Goal: Information Seeking & Learning: Learn about a topic

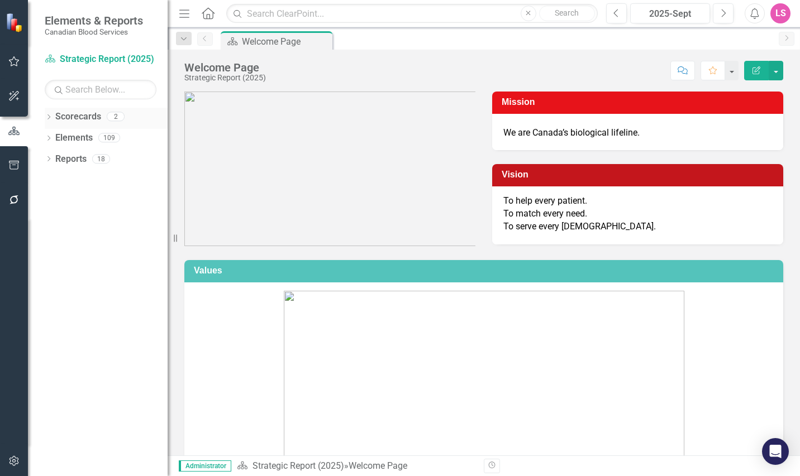
click at [78, 113] on link "Scorecards" at bounding box center [78, 117] width 46 height 13
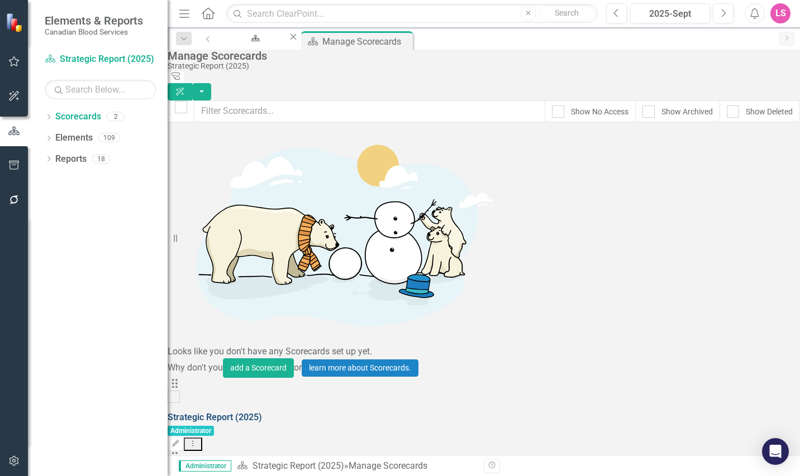
click at [262, 412] on link "Strategic Report (2025)" at bounding box center [215, 417] width 94 height 11
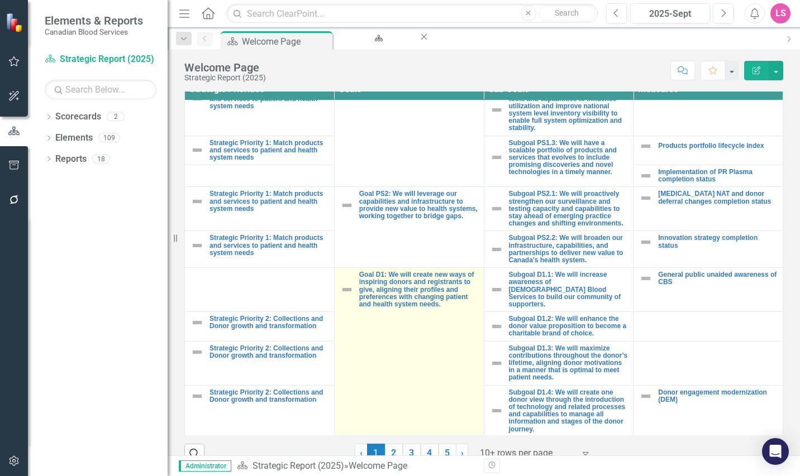
scroll to position [445, 0]
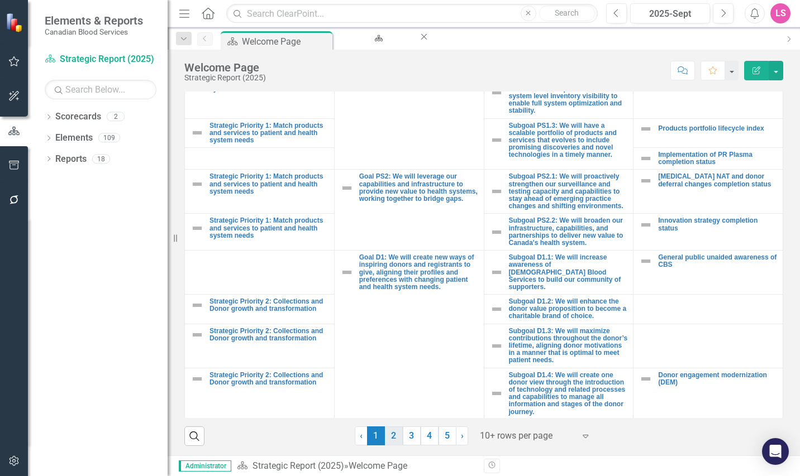
click at [387, 437] on link "2" at bounding box center [394, 436] width 18 height 19
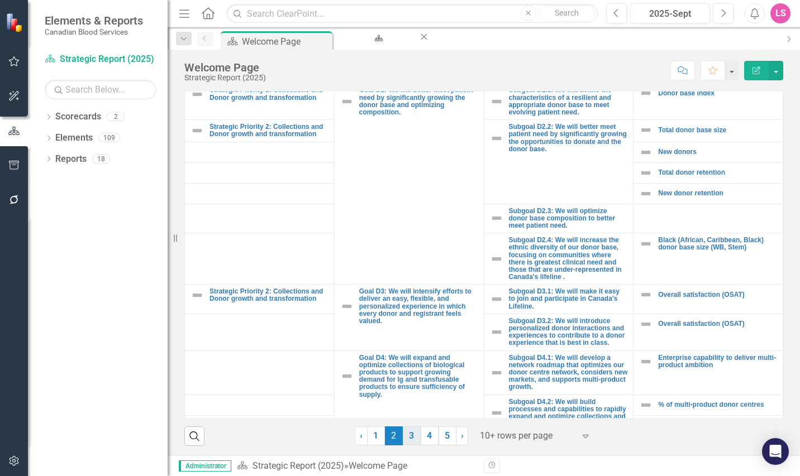
click at [410, 437] on link "3" at bounding box center [412, 436] width 18 height 19
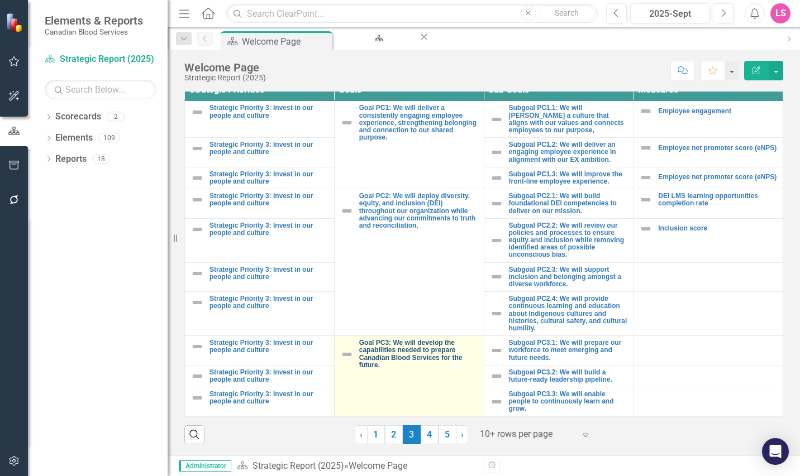
scroll to position [424, 0]
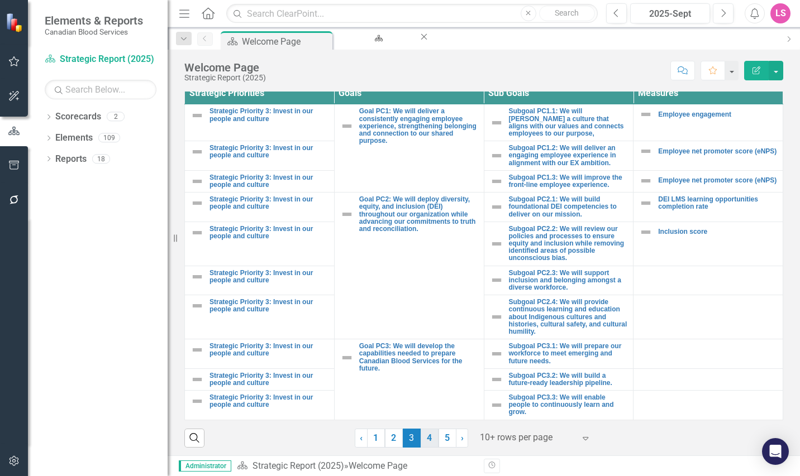
click at [429, 436] on link "4" at bounding box center [429, 438] width 18 height 19
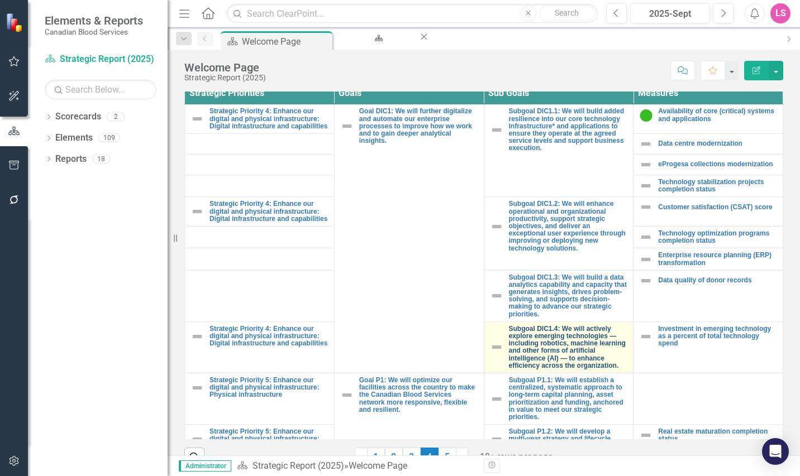
scroll to position [74, 0]
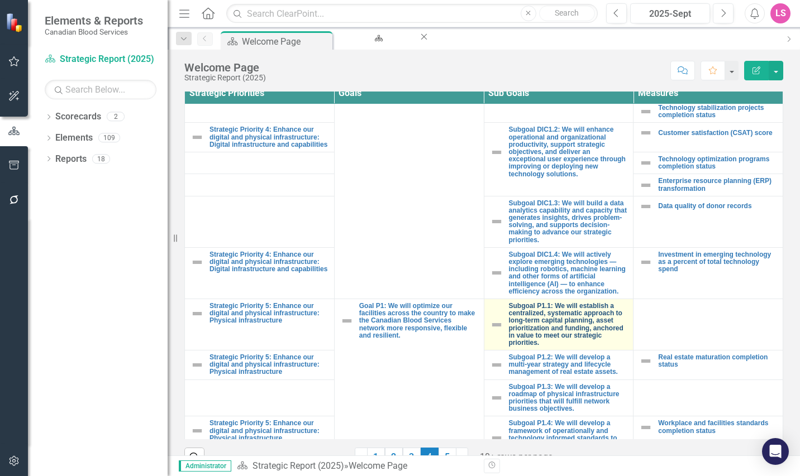
click at [542, 335] on link "Subgoal P1.1: We will establish a centralized, systematic approach to long-term…" at bounding box center [568, 325] width 119 height 44
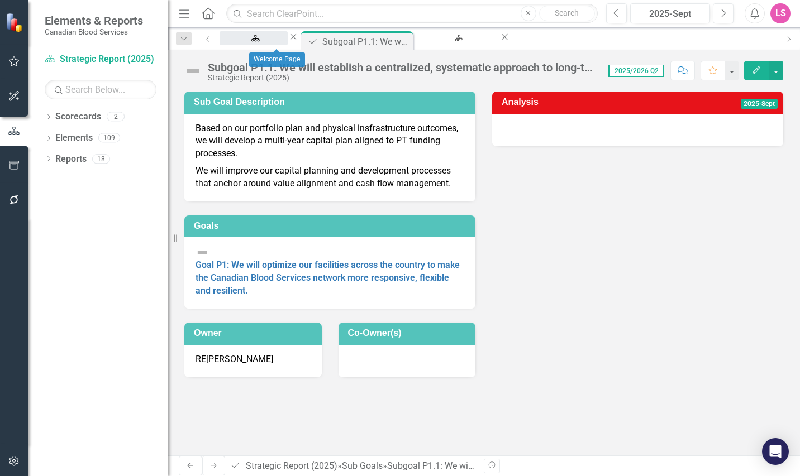
click at [278, 42] on div "Welcome Page" at bounding box center [253, 49] width 48 height 14
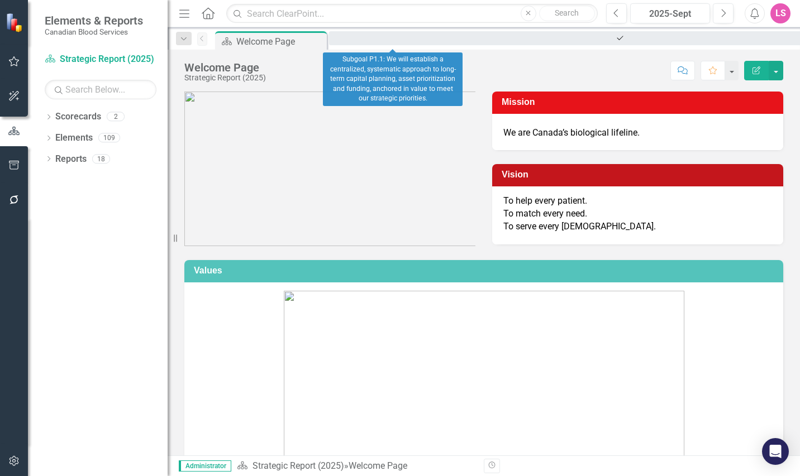
click at [377, 42] on div "Subgoal P1.1: We will establish a centralized, systematic approach to long-term…" at bounding box center [618, 49] width 558 height 14
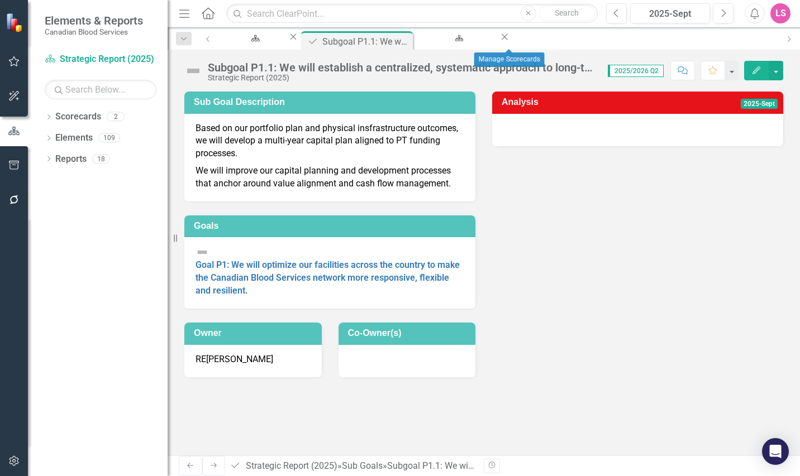
click at [491, 32] on div "Scorecard Manage Scorecards Close" at bounding box center [462, 38] width 95 height 14
click at [489, 42] on div "Manage Scorecards" at bounding box center [457, 49] width 64 height 14
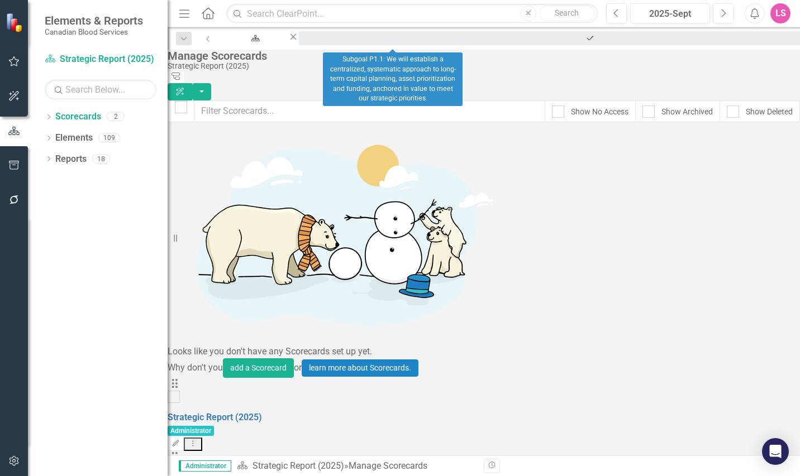
click at [390, 42] on div "Subgoal P1.1: We will establish a centralized, systematic approach to long-term…" at bounding box center [588, 49] width 558 height 14
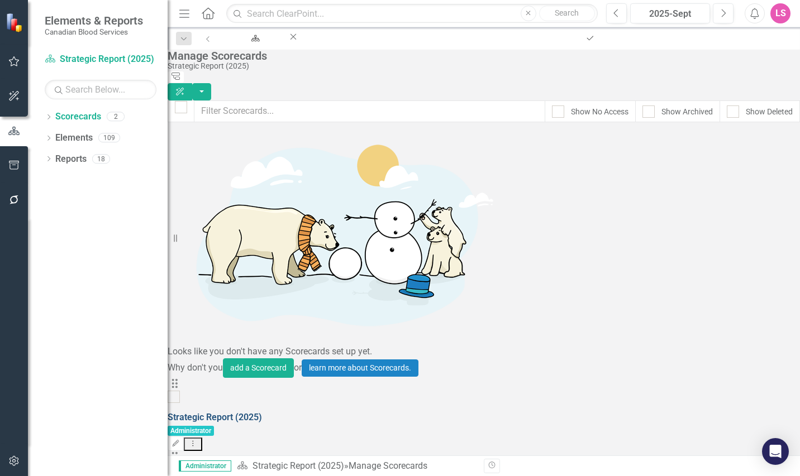
click at [262, 412] on link "Strategic Report (2025)" at bounding box center [215, 417] width 94 height 11
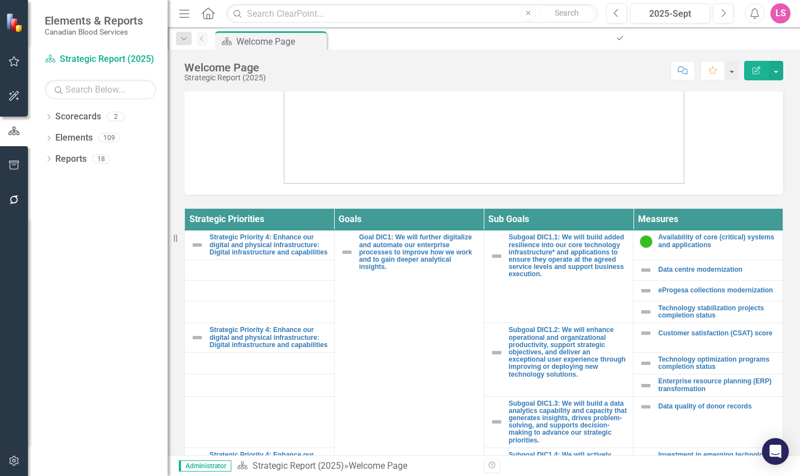
scroll to position [445, 0]
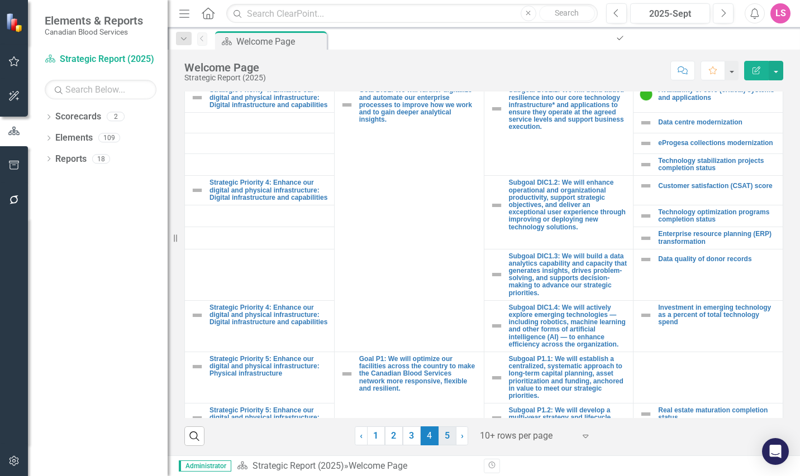
click at [442, 433] on link "5" at bounding box center [447, 436] width 18 height 19
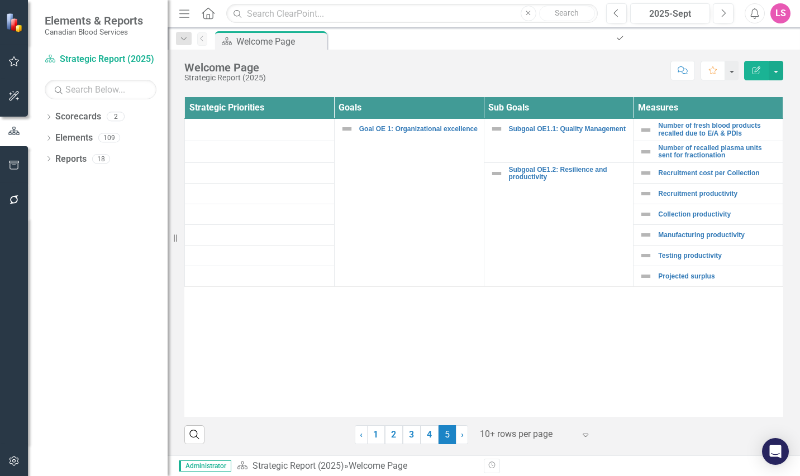
scroll to position [408, 0]
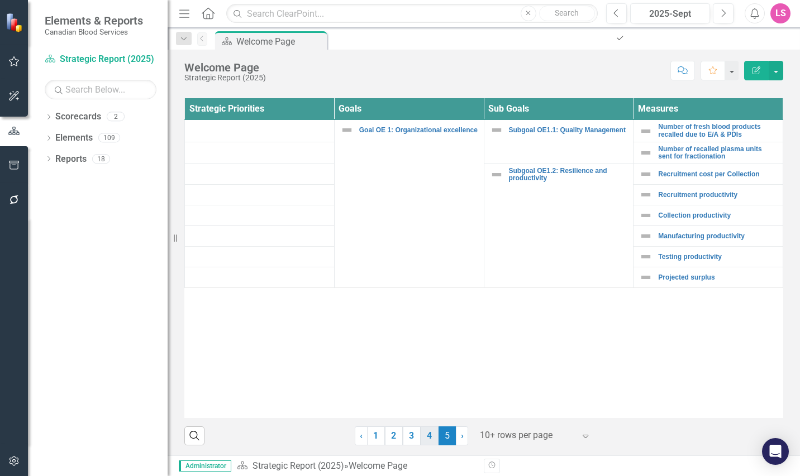
click at [429, 434] on link "4" at bounding box center [429, 436] width 18 height 19
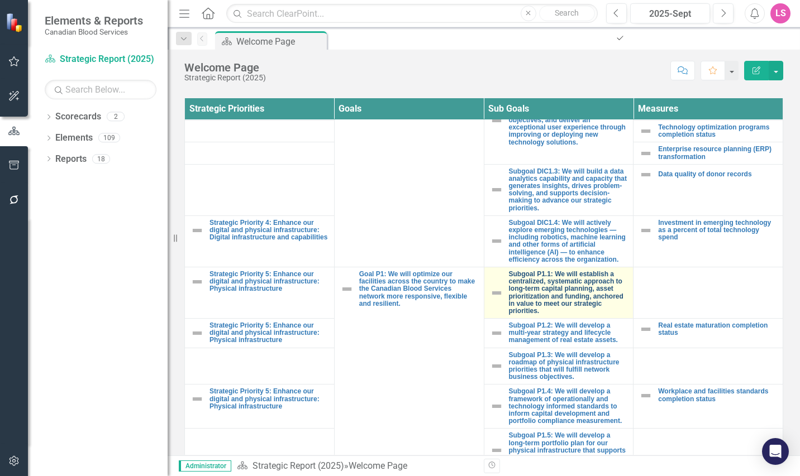
scroll to position [149, 0]
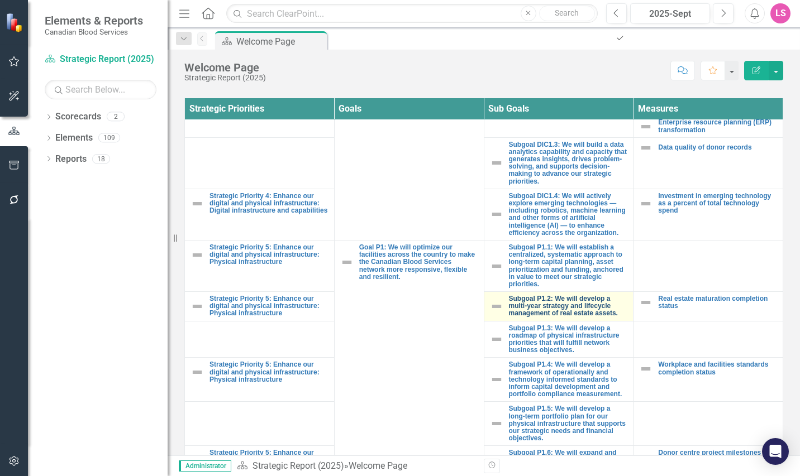
click at [541, 312] on link "Subgoal P1.2: We will develop a multi-year strategy and lifecycle management of…" at bounding box center [568, 306] width 119 height 22
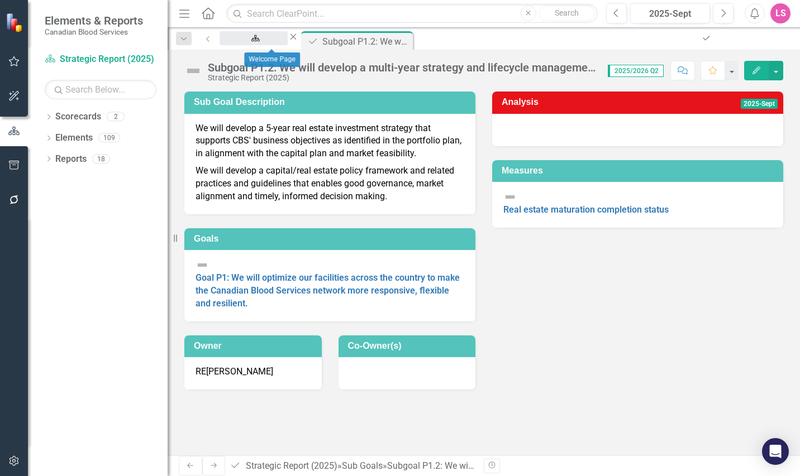
click at [278, 42] on div "Welcome Page" at bounding box center [253, 49] width 48 height 14
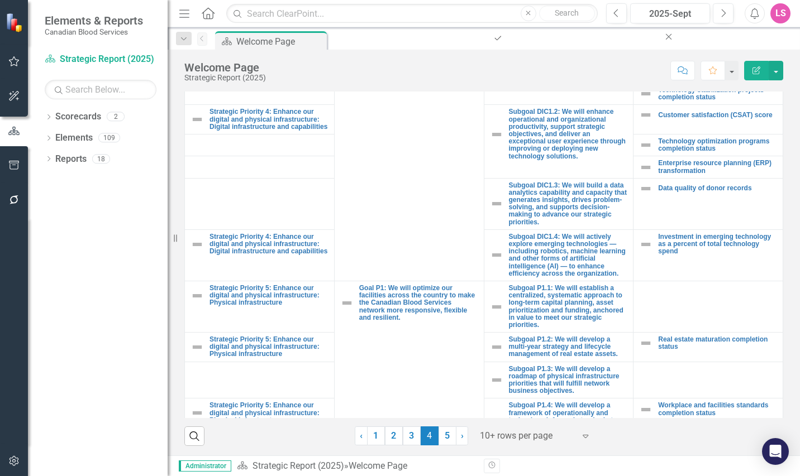
scroll to position [149, 0]
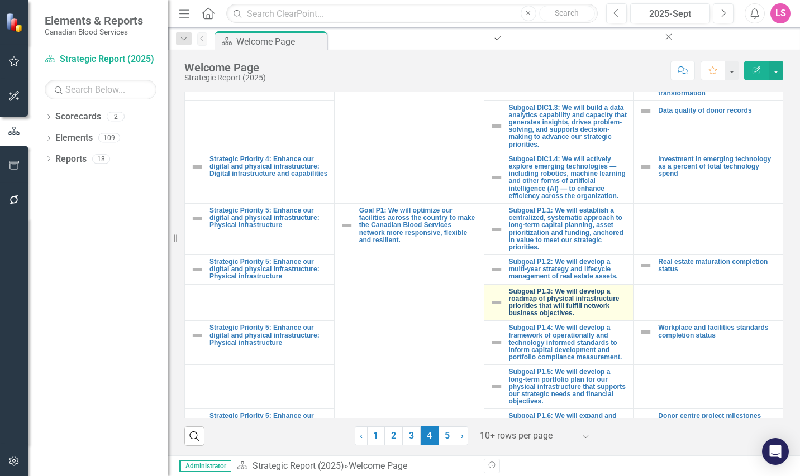
click at [537, 307] on link "Subgoal P1.3: We will develop a roadmap of physical infrastructure priorities t…" at bounding box center [568, 303] width 119 height 30
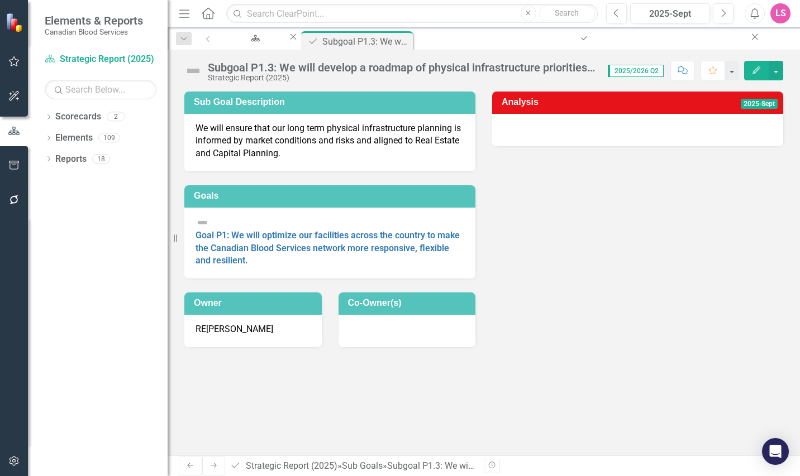
click at [649, 71] on span "2025/2026 Q2" at bounding box center [635, 71] width 56 height 12
click at [686, 17] on div "2025-Sept" at bounding box center [670, 13] width 72 height 13
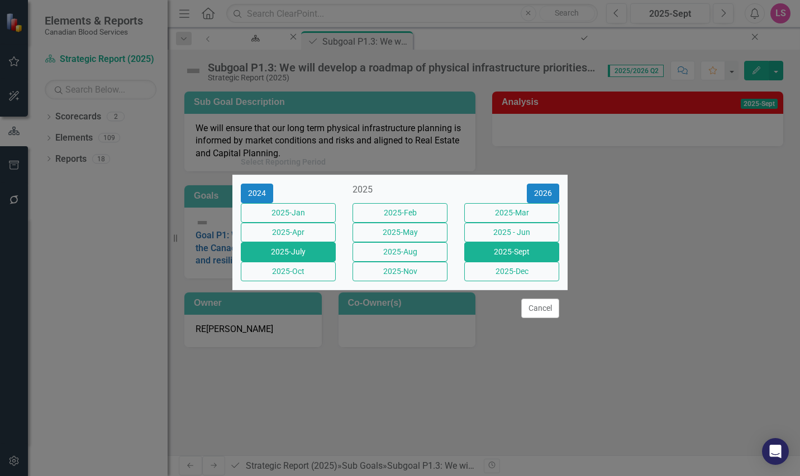
click at [305, 250] on button "2025-July" at bounding box center [288, 252] width 95 height 20
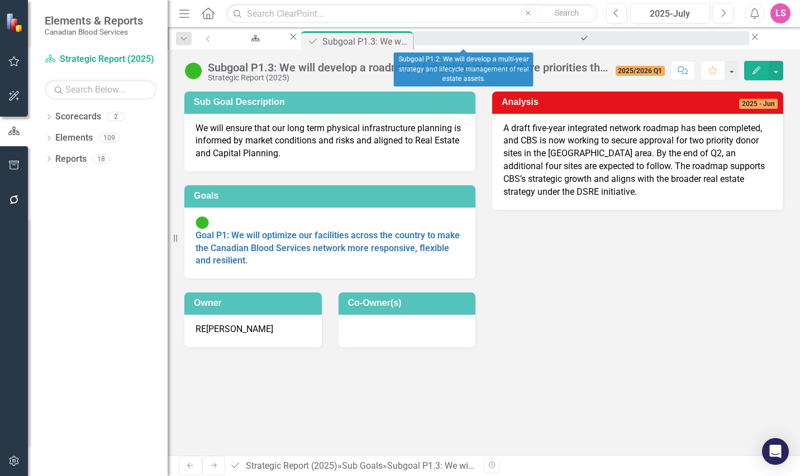
click at [452, 42] on div "Subgoal P1.2: We will develop a multi-year strategy and lifecycle management of…" at bounding box center [582, 49] width 314 height 14
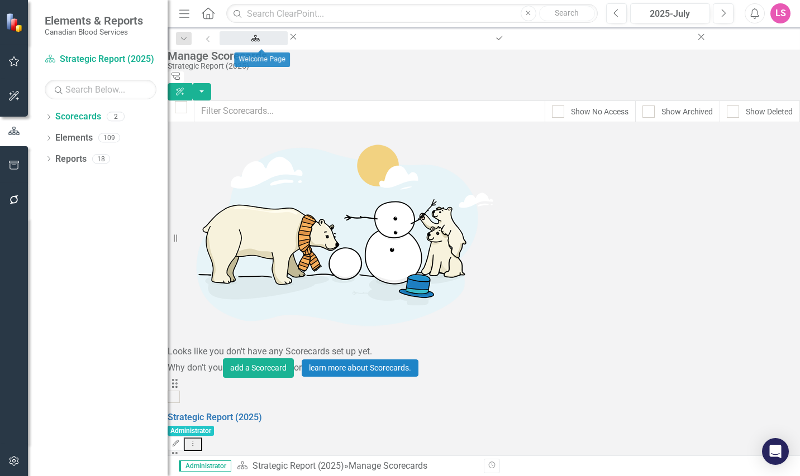
click at [257, 42] on div "Welcome Page" at bounding box center [253, 49] width 48 height 14
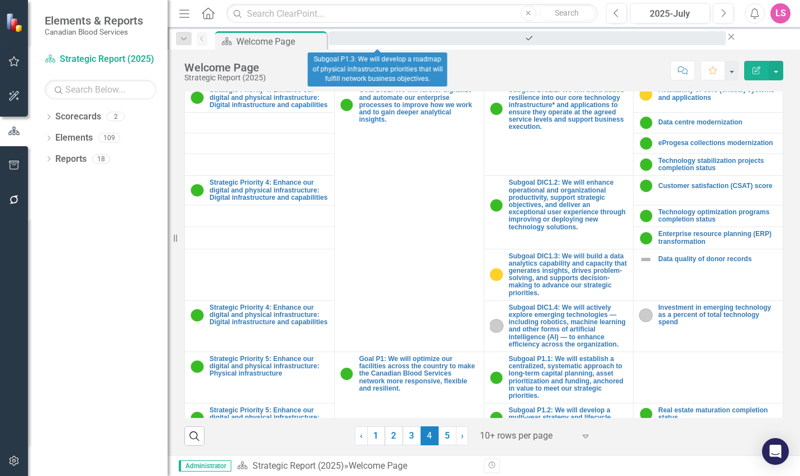
click at [371, 42] on div "Subgoal P1.3: We will develop a roadmap of physical infrastructure priorities t…" at bounding box center [527, 49] width 376 height 14
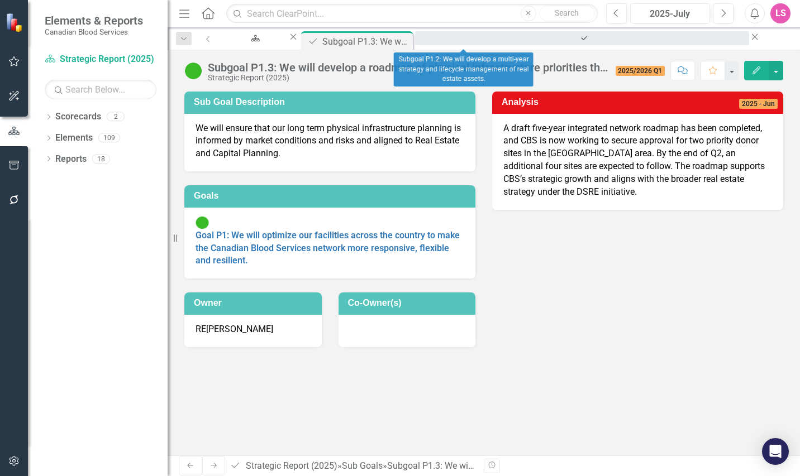
click at [466, 42] on div "Subgoal P1.2: We will develop a multi-year strategy and lifecycle management of…" at bounding box center [582, 49] width 314 height 14
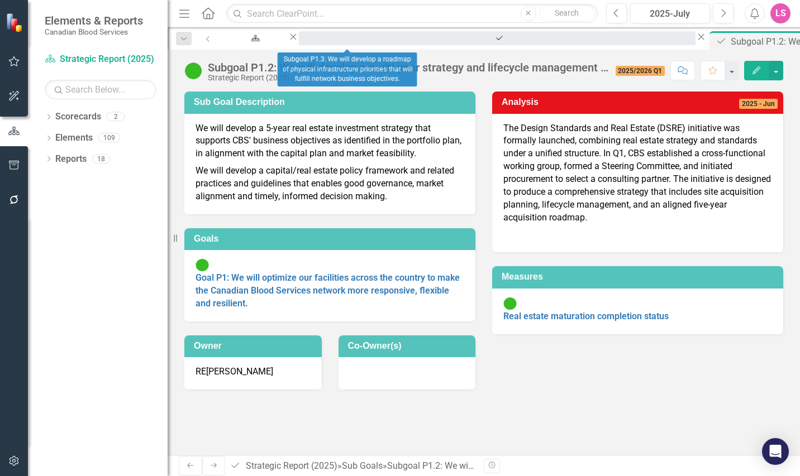
click at [341, 42] on div "Subgoal P1.3: We will develop a roadmap of physical infrastructure priorities t…" at bounding box center [497, 49] width 376 height 14
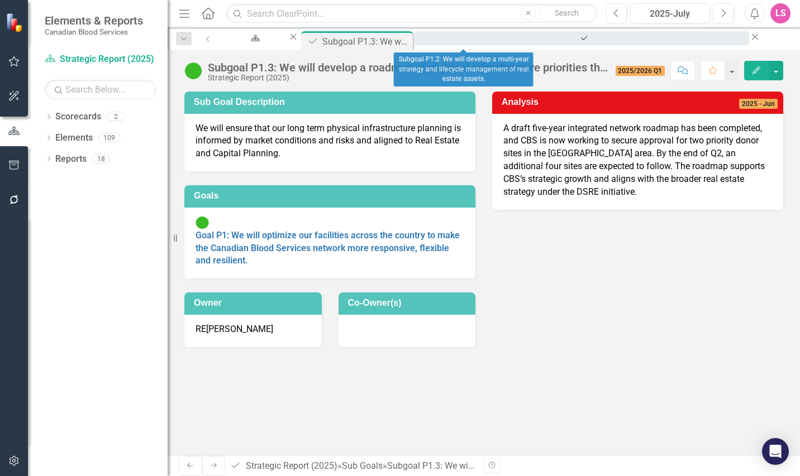
click at [461, 42] on div "Subgoal P1.2: We will develop a multi-year strategy and lifecycle management of…" at bounding box center [582, 49] width 314 height 14
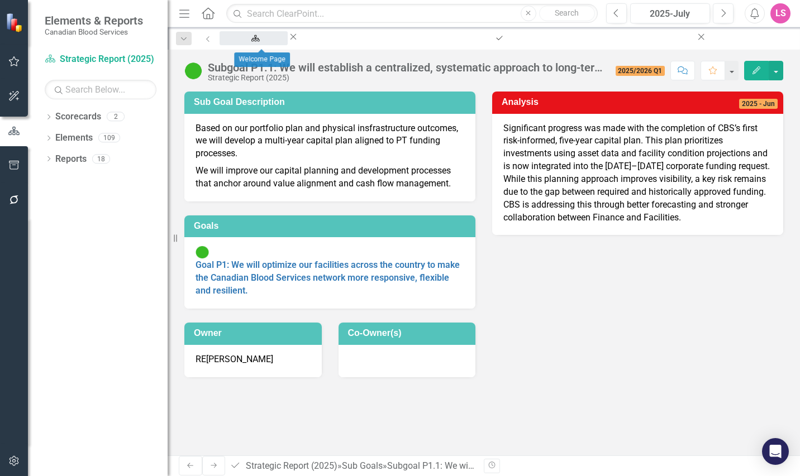
click at [272, 42] on div "Welcome Page" at bounding box center [253, 49] width 48 height 14
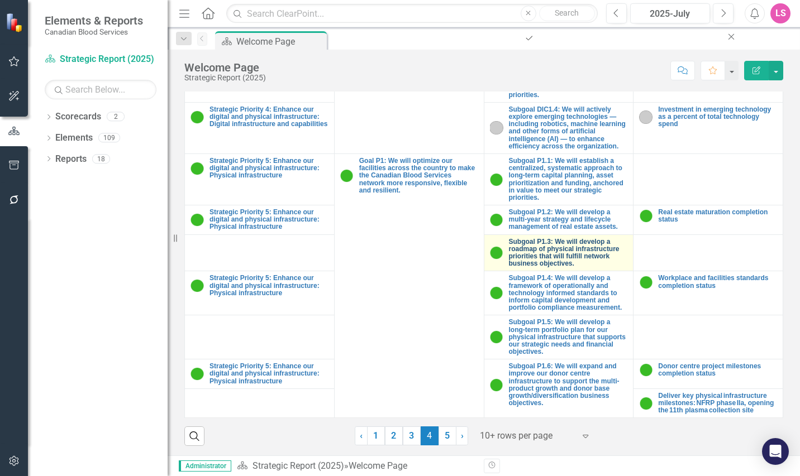
scroll to position [218, 0]
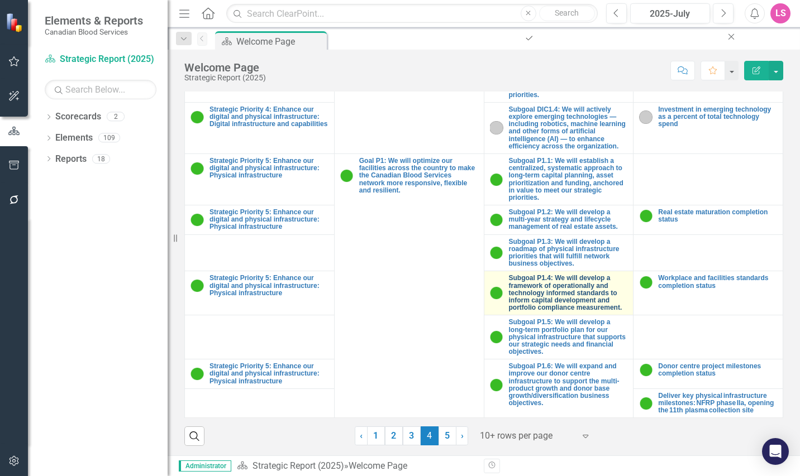
click at [539, 282] on link "Subgoal P1.4: We will develop a framework of operationally and technology infor…" at bounding box center [568, 293] width 119 height 37
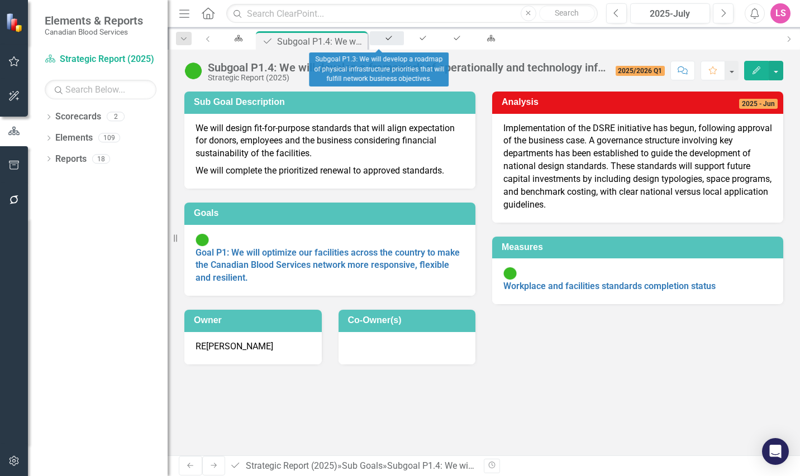
click at [384, 36] on icon "Sub Goals" at bounding box center [388, 38] width 9 height 7
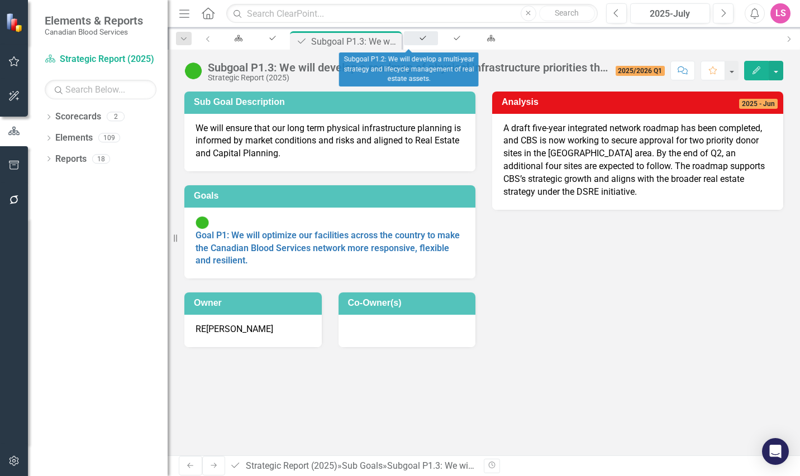
click at [418, 39] on icon "Sub Goals" at bounding box center [422, 38] width 9 height 7
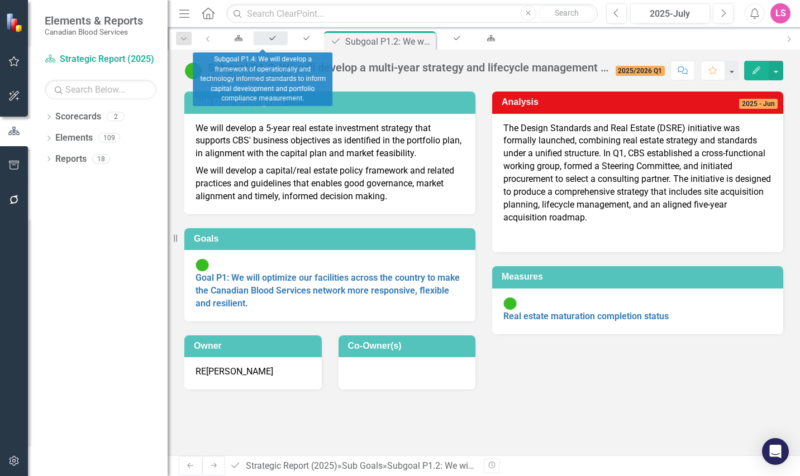
click at [269, 39] on icon at bounding box center [272, 38] width 6 height 4
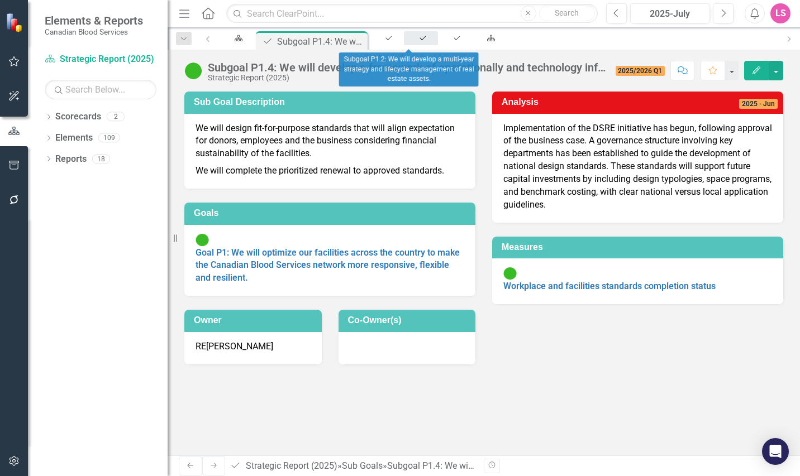
click at [414, 36] on div "Sub Goals" at bounding box center [421, 38] width 14 height 7
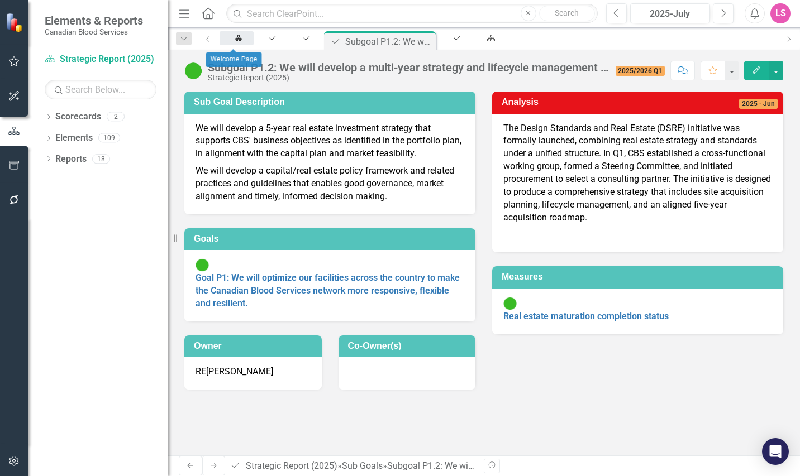
click at [238, 41] on icon "Scorecard" at bounding box center [238, 38] width 9 height 7
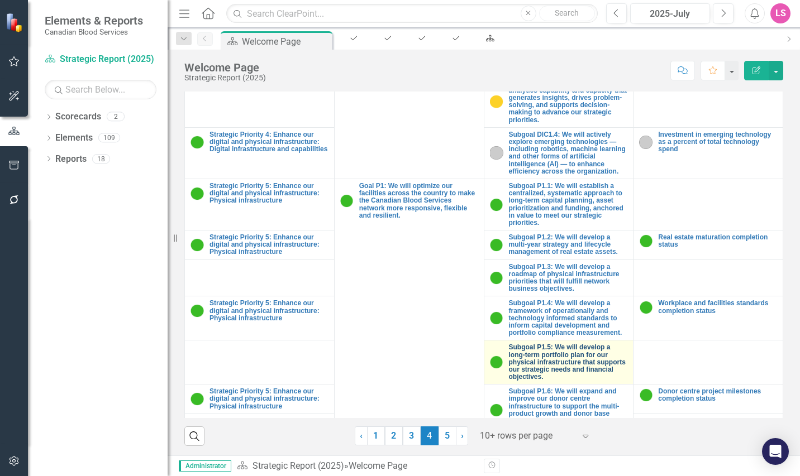
scroll to position [218, 0]
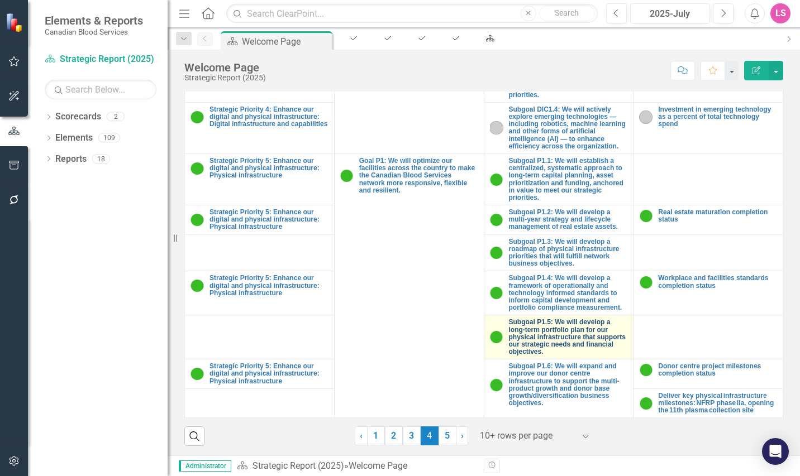
click at [561, 329] on link "Subgoal P1.5: We will develop a long-term portfolio plan for our physical infra…" at bounding box center [568, 337] width 119 height 37
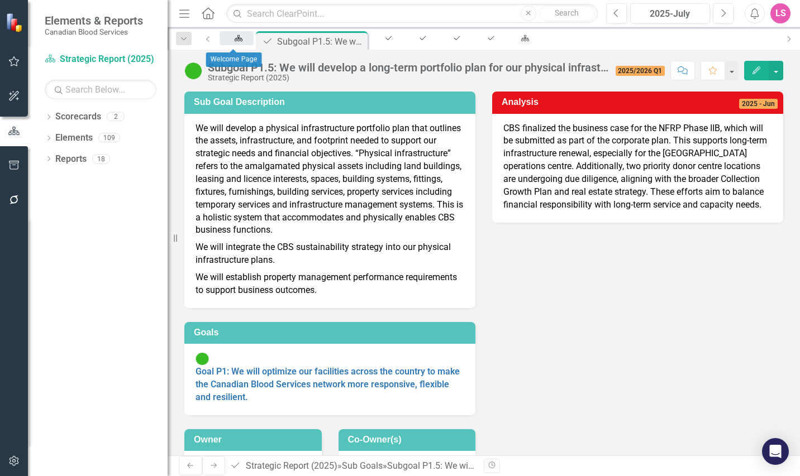
click at [235, 41] on icon at bounding box center [239, 38] width 8 height 6
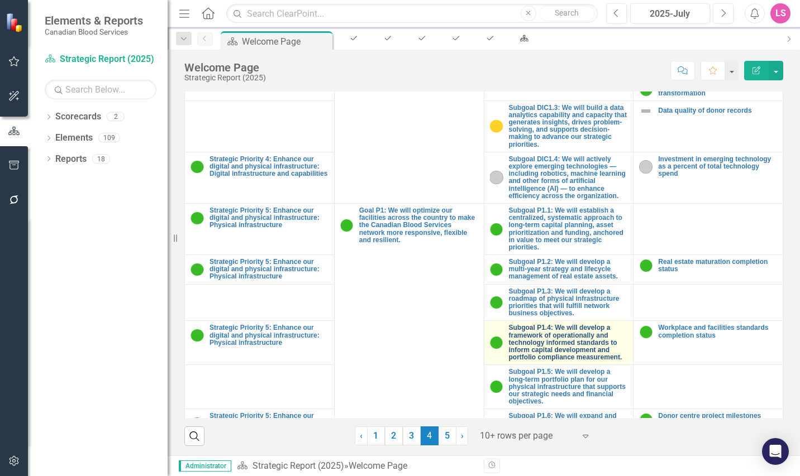
scroll to position [218, 0]
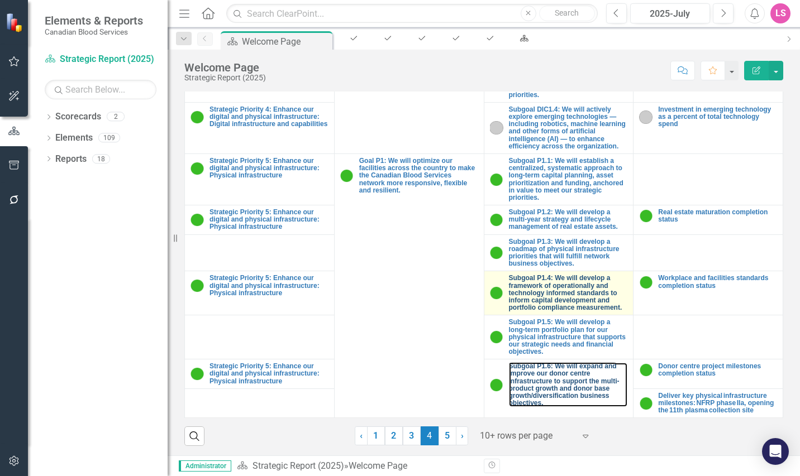
click at [535, 365] on link "Subgoal P1.6: We will expand and improve our donor centre infrastructure to sup…" at bounding box center [568, 385] width 119 height 44
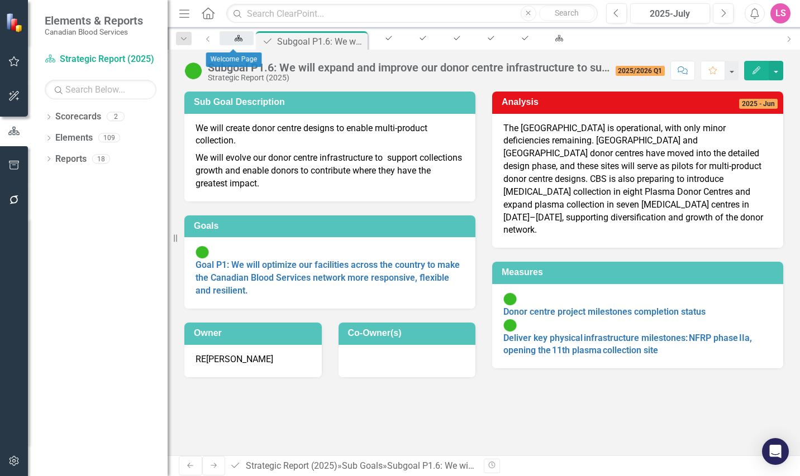
click at [235, 40] on icon at bounding box center [239, 38] width 8 height 6
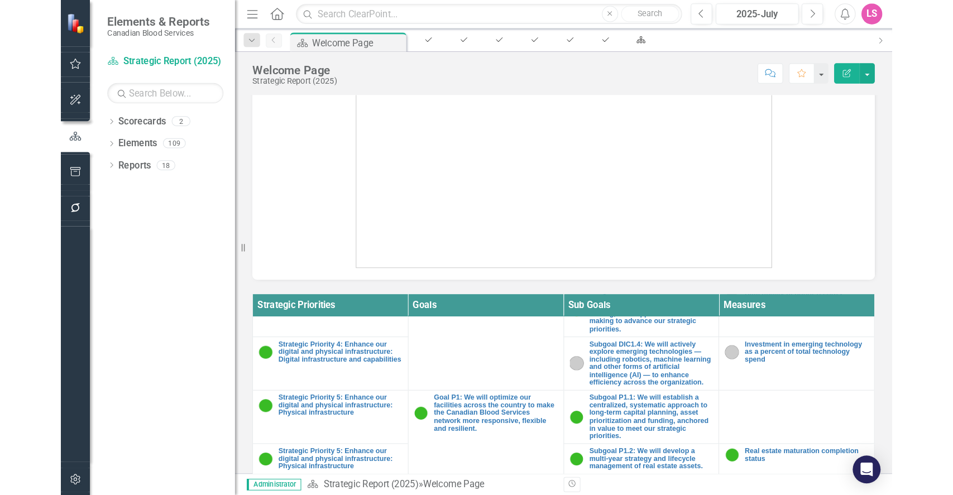
scroll to position [218, 0]
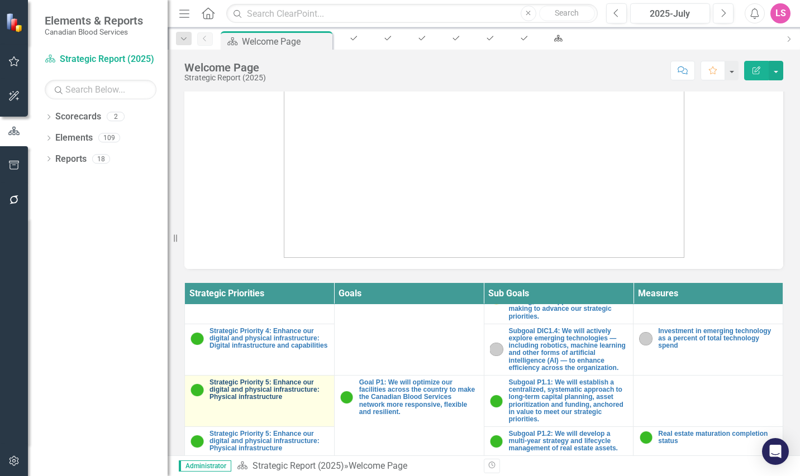
click at [255, 385] on link "Strategic Priority 5: Enhance our digital and physical infrastructure: Physical…" at bounding box center [268, 390] width 119 height 22
